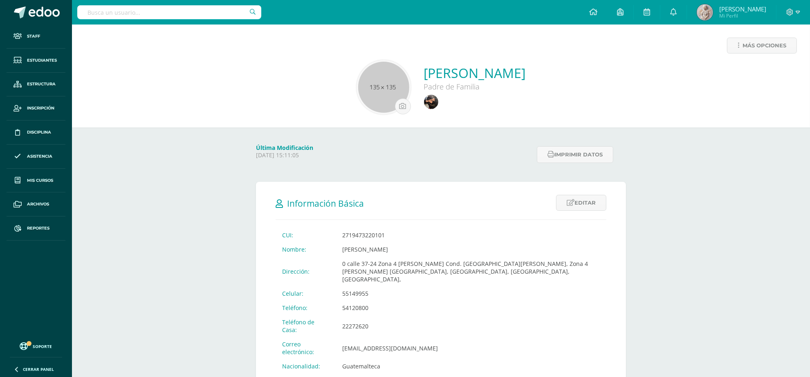
click at [134, 9] on input "text" at bounding box center [169, 12] width 184 height 14
type input "[PERSON_NAME]"
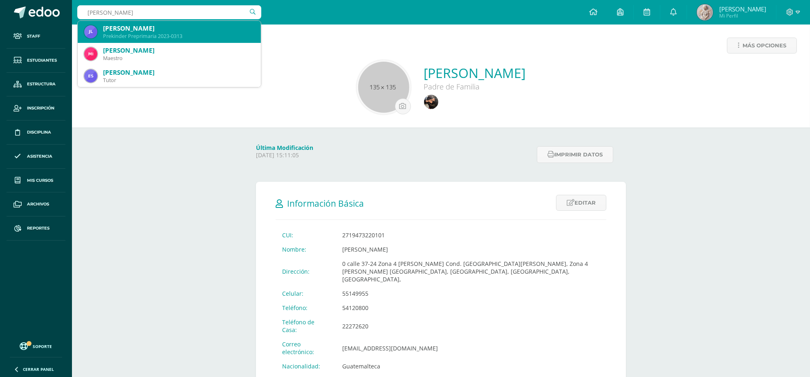
click at [150, 31] on div "[PERSON_NAME]" at bounding box center [178, 28] width 151 height 9
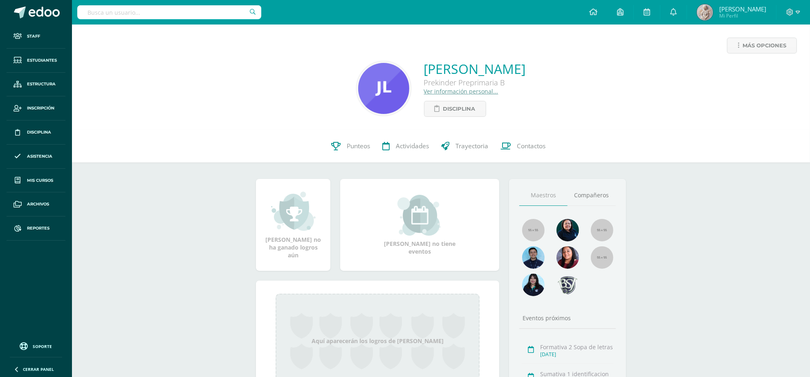
click at [437, 92] on link "Ver información personal..." at bounding box center [461, 91] width 74 height 8
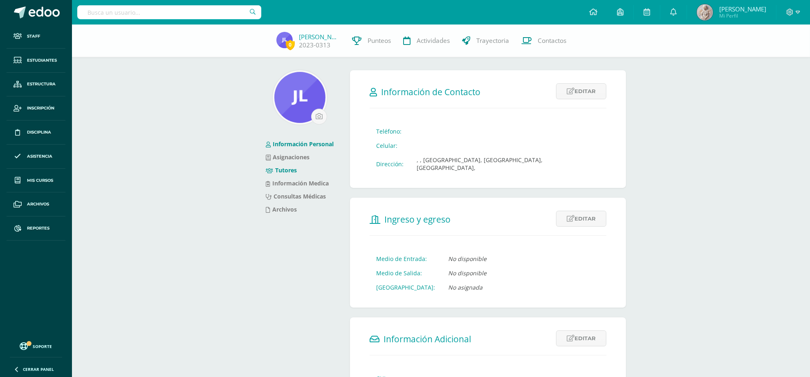
click at [278, 172] on link "Tutores" at bounding box center [281, 170] width 31 height 8
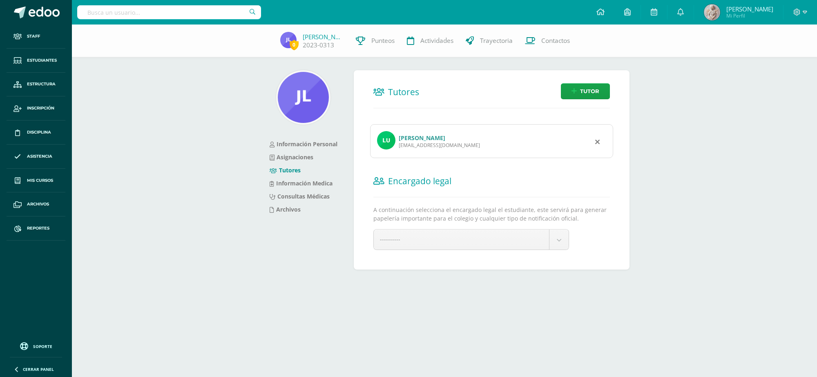
click at [441, 138] on link "[PERSON_NAME]" at bounding box center [422, 138] width 47 height 8
